Goal: Transaction & Acquisition: Purchase product/service

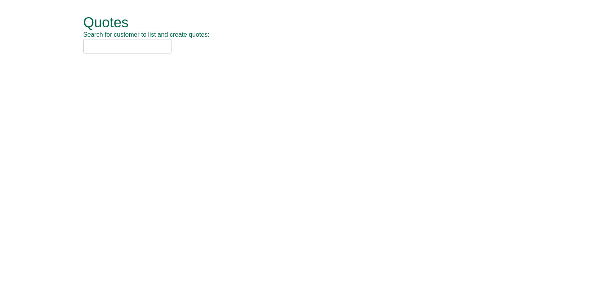
click at [108, 48] on input "text" at bounding box center [127, 46] width 88 height 14
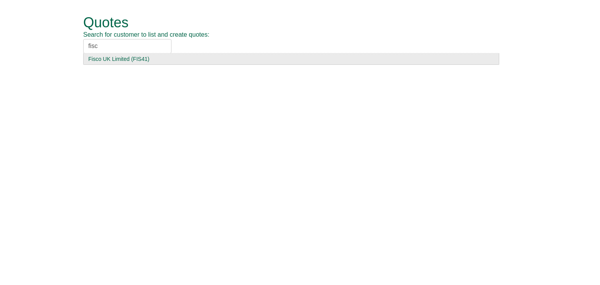
type input "fisc"
click at [107, 58] on div "Fisco UK Limited (FIS41)" at bounding box center [291, 59] width 406 height 8
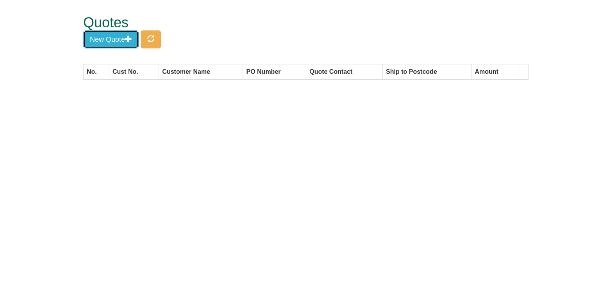
click at [109, 35] on button "New Quote" at bounding box center [110, 39] width 55 height 18
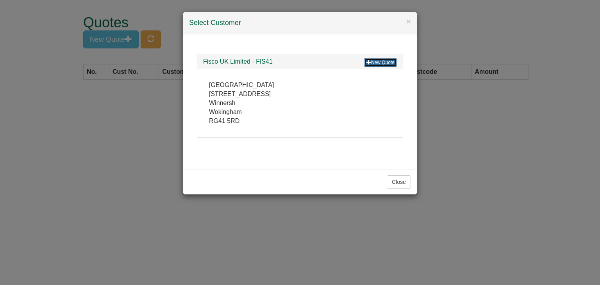
click at [376, 62] on link "New Quote" at bounding box center [380, 62] width 33 height 9
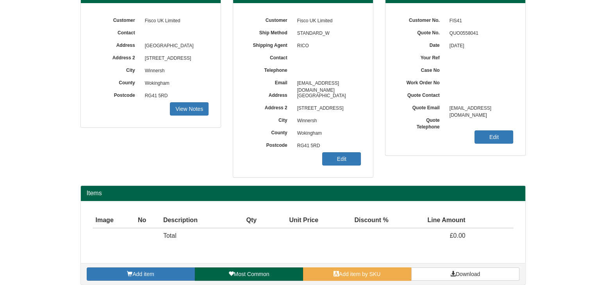
scroll to position [94, 0]
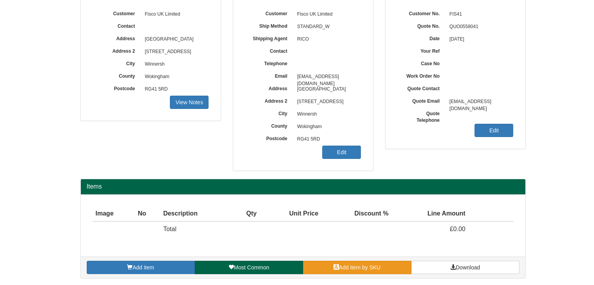
click at [357, 269] on link "Add item by SKU" at bounding box center [357, 267] width 108 height 13
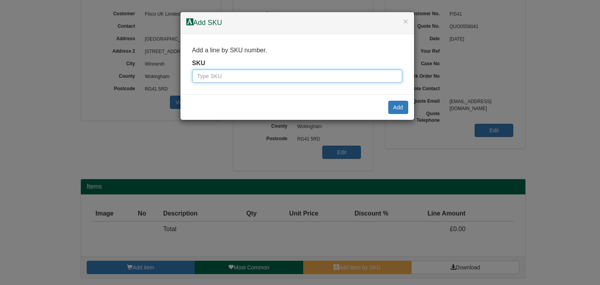
click at [267, 79] on input "text" at bounding box center [297, 75] width 210 height 13
paste input "100017235"
type input "100017235"
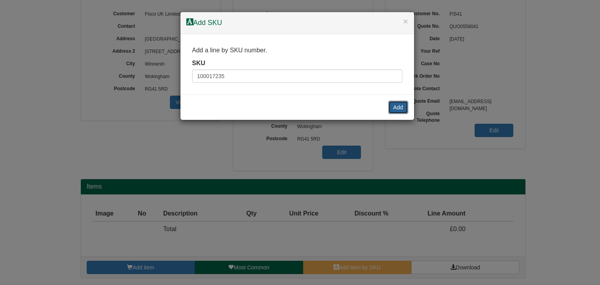
click at [397, 107] on button "Add" at bounding box center [398, 107] width 20 height 13
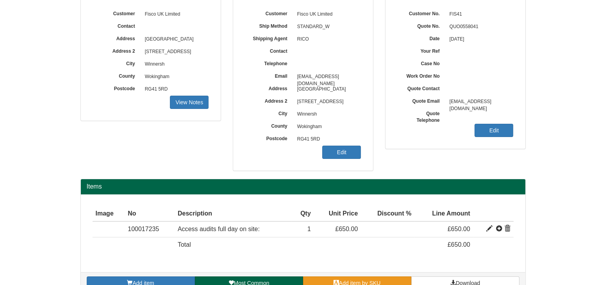
click at [366, 278] on link "Add item by SKU" at bounding box center [357, 282] width 108 height 13
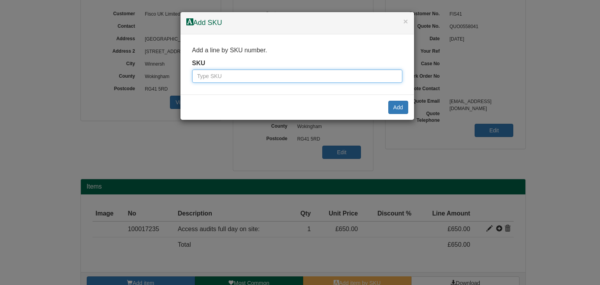
click at [320, 72] on input "text" at bounding box center [297, 75] width 210 height 13
paste input "100017237"
type input "100017237"
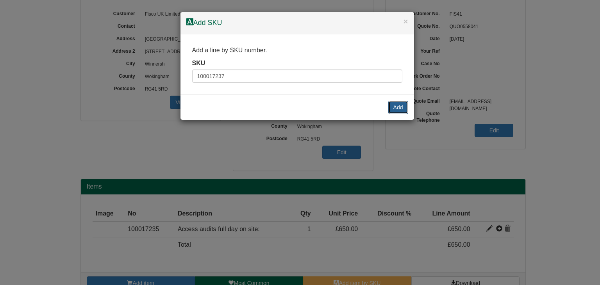
click at [399, 107] on button "Add" at bounding box center [398, 107] width 20 height 13
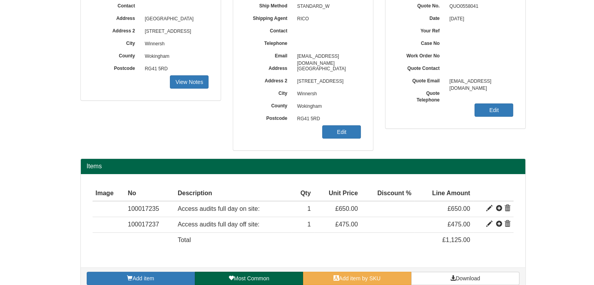
scroll to position [125, 0]
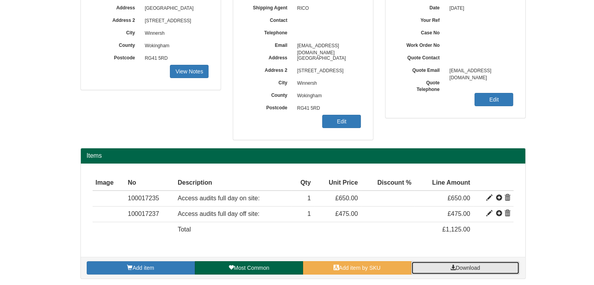
click at [450, 266] on span at bounding box center [452, 267] width 5 height 5
